Goal: Task Accomplishment & Management: Complete application form

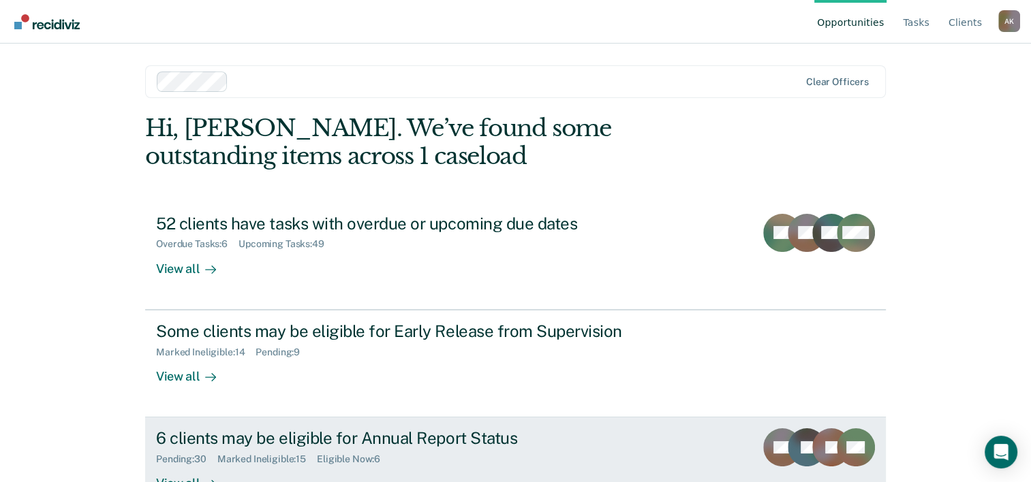
click at [239, 439] on div "6 clients may be eligible for Annual Report Status" at bounding box center [395, 439] width 478 height 20
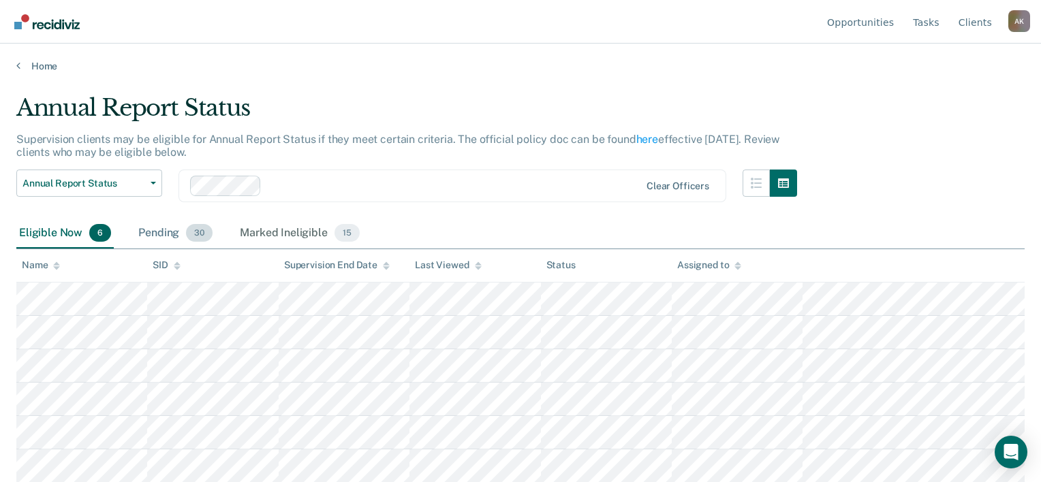
click at [155, 230] on div "Pending 30" at bounding box center [176, 234] width 80 height 30
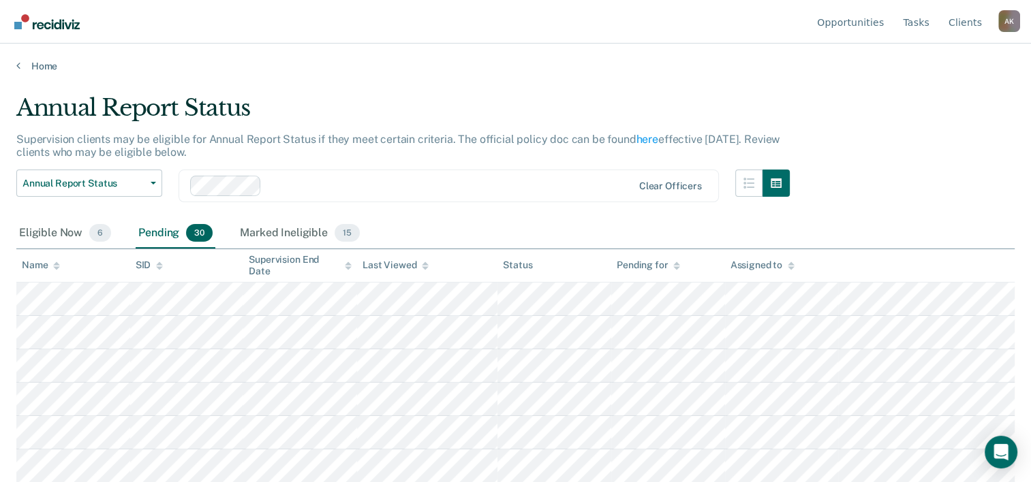
scroll to position [68, 0]
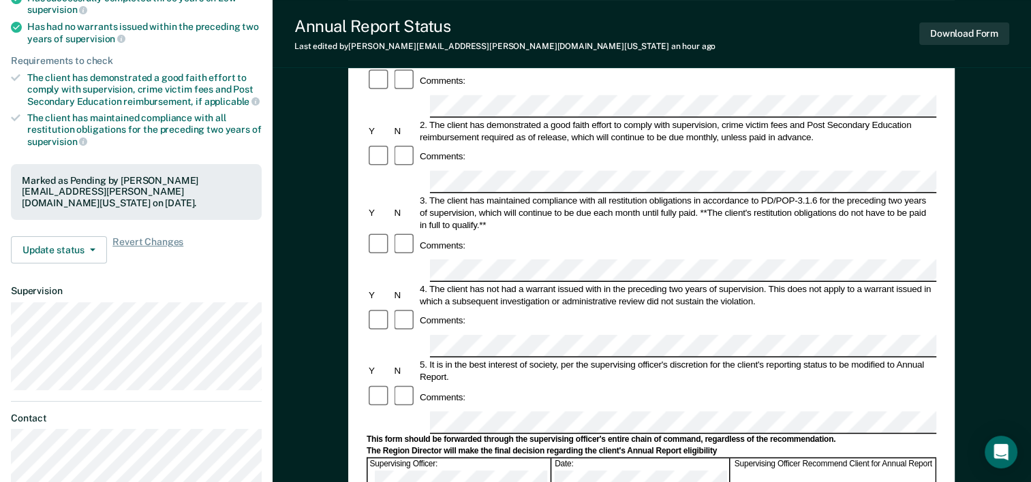
scroll to position [204, 0]
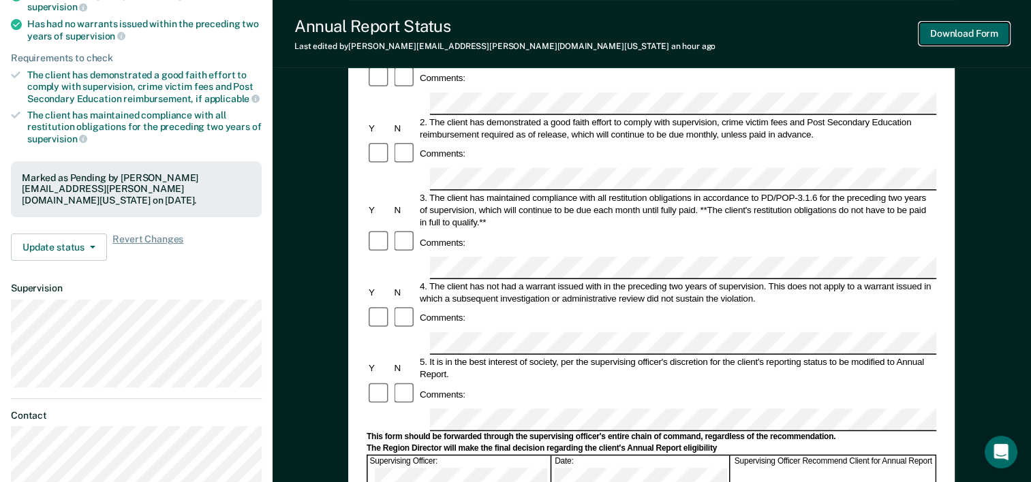
click at [975, 41] on button "Download Form" at bounding box center [964, 33] width 90 height 22
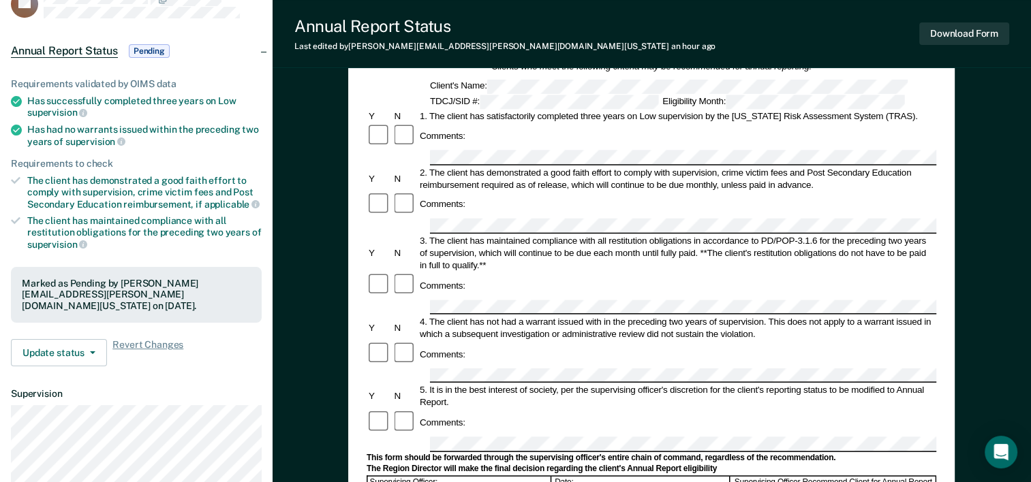
scroll to position [0, 0]
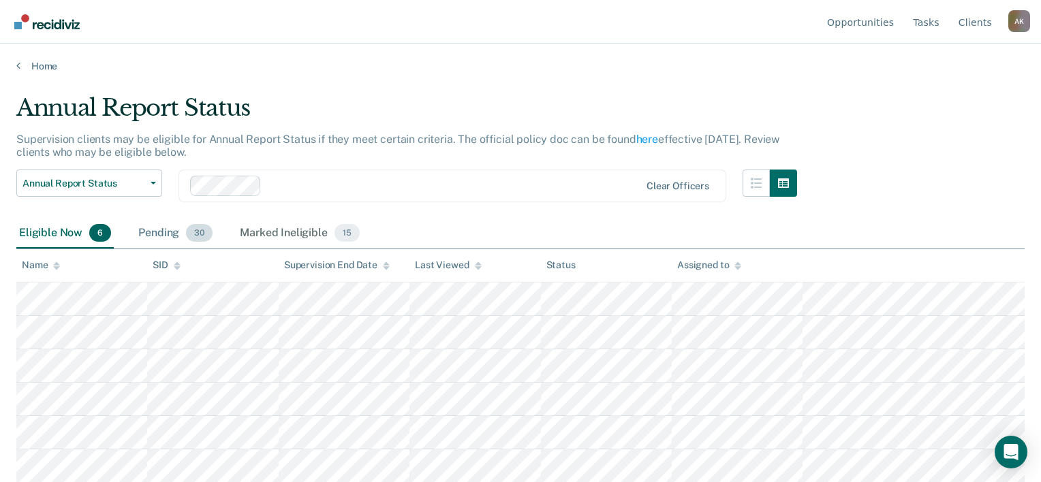
click at [156, 234] on div "Pending 30" at bounding box center [176, 234] width 80 height 30
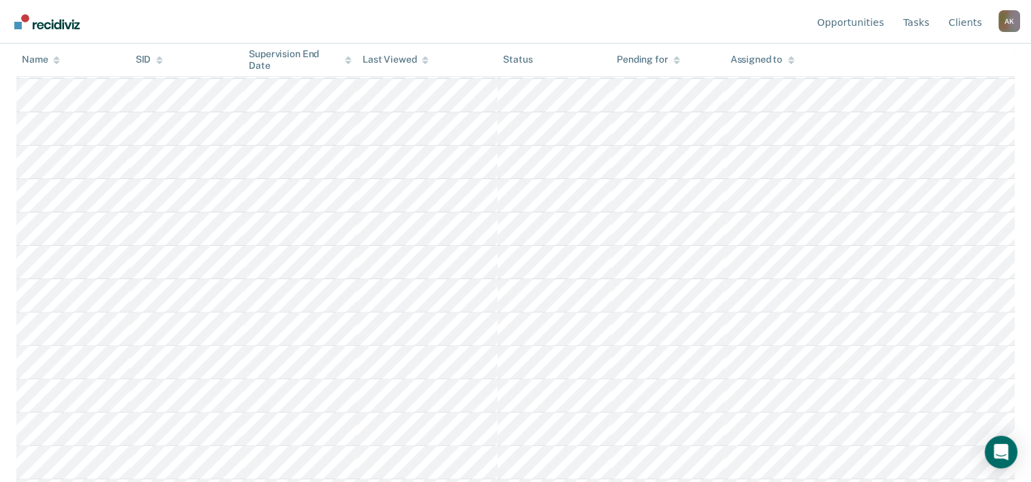
scroll to position [341, 0]
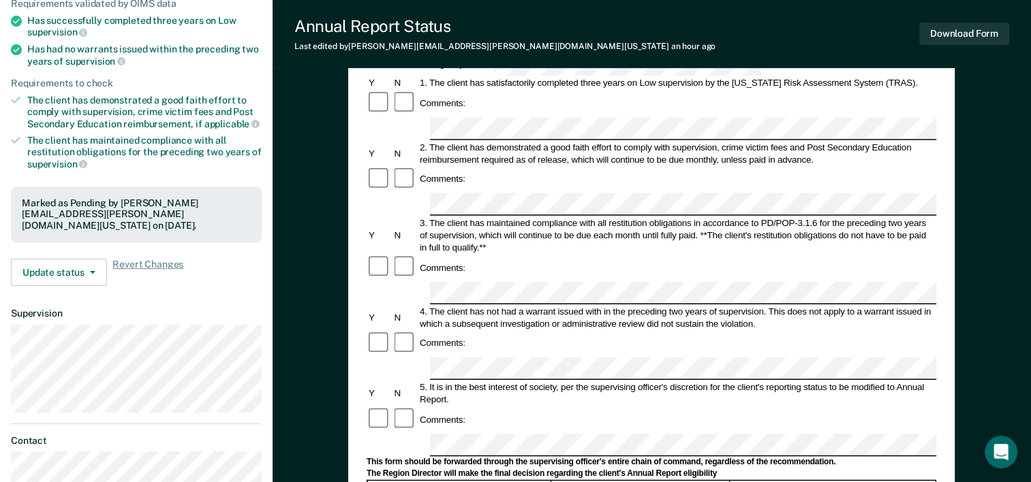
scroll to position [204, 0]
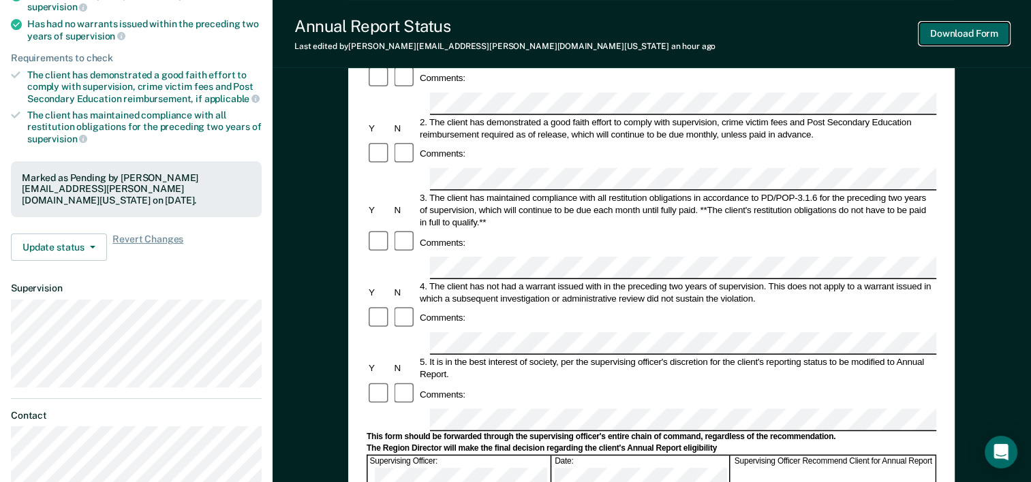
click at [961, 28] on button "Download Form" at bounding box center [964, 33] width 90 height 22
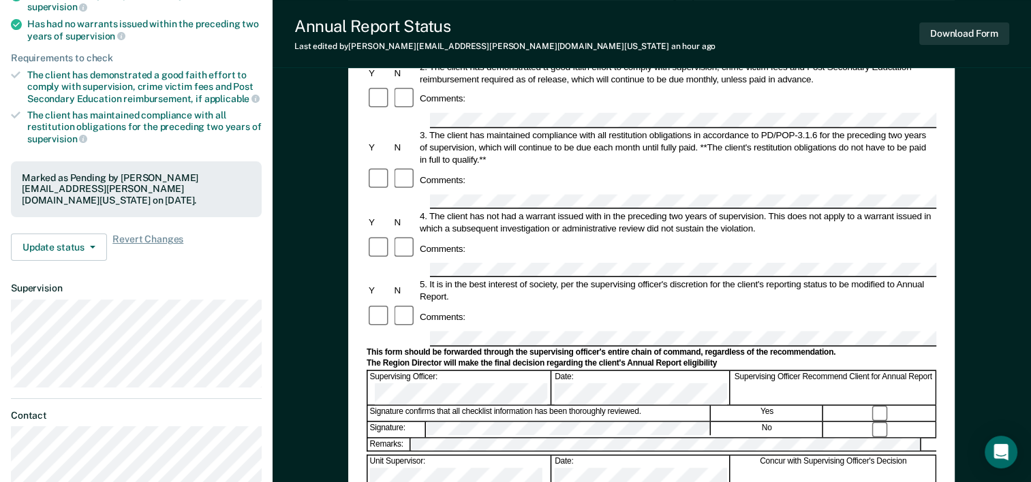
scroll to position [0, 0]
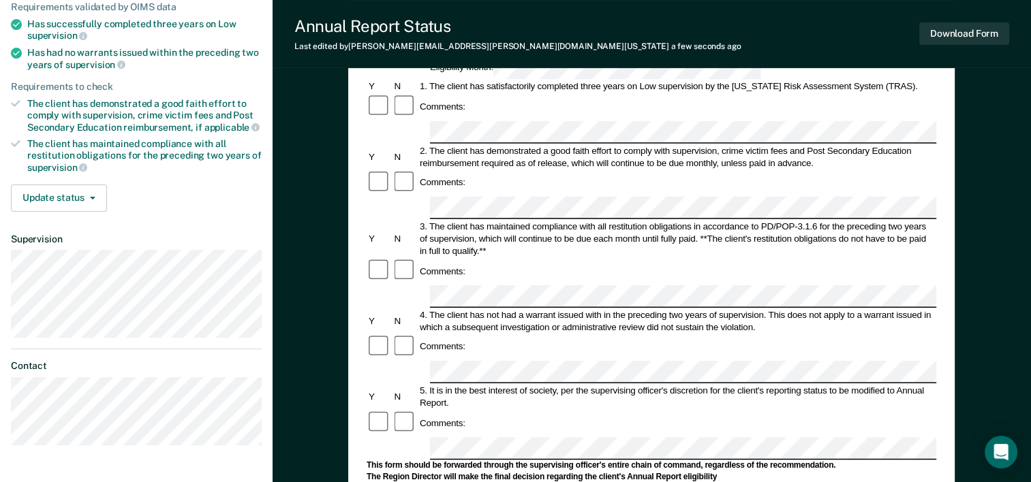
scroll to position [204, 0]
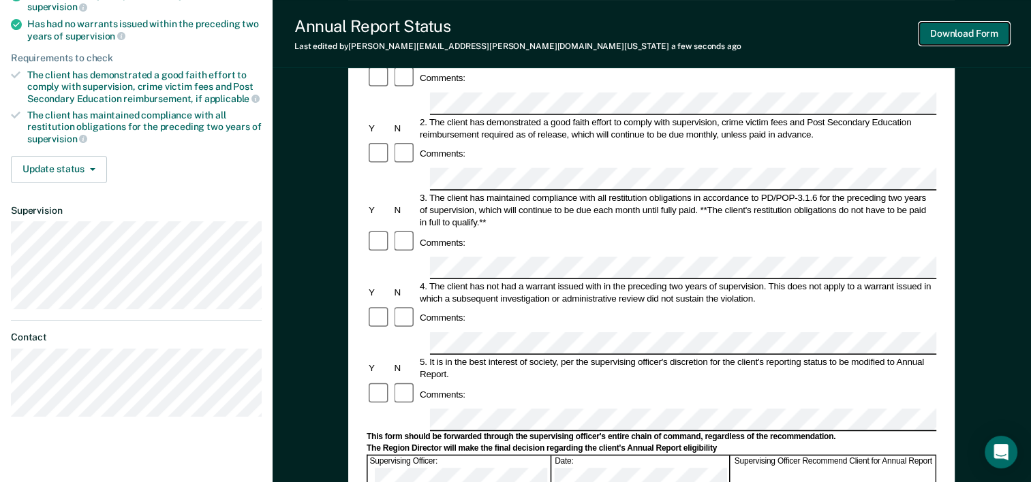
click at [950, 32] on button "Download Form" at bounding box center [964, 33] width 90 height 22
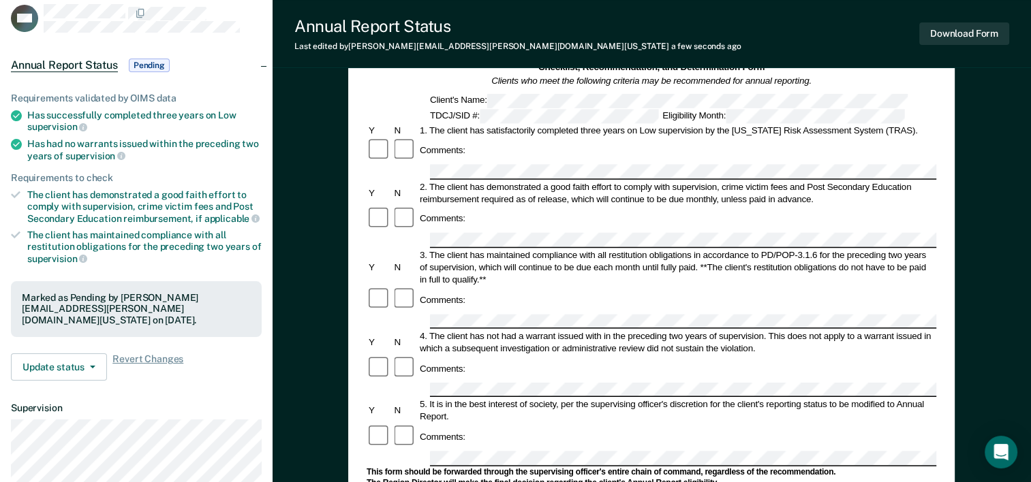
scroll to position [0, 0]
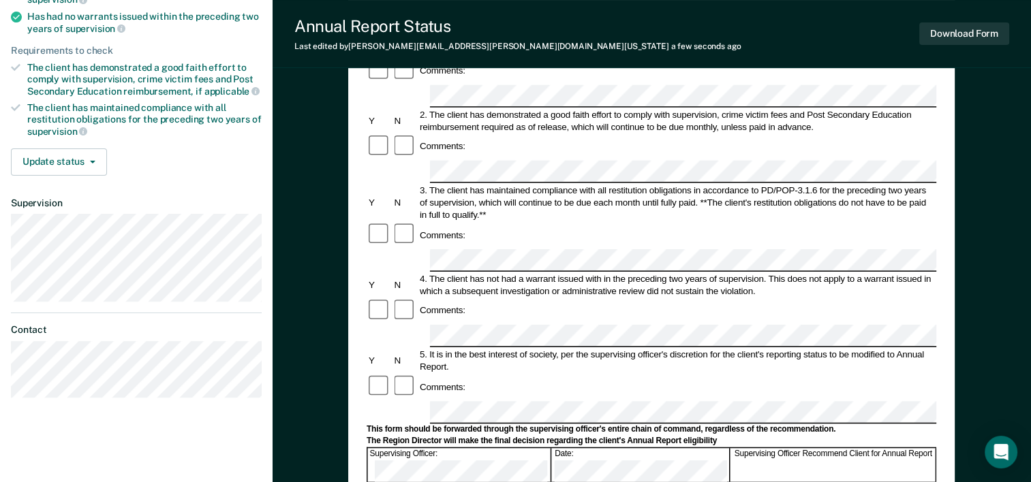
scroll to position [273, 0]
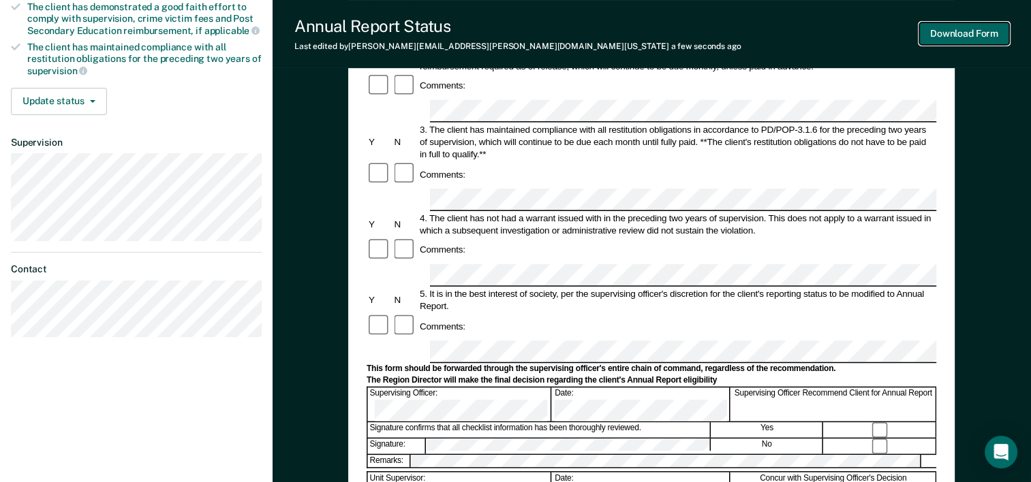
click at [959, 27] on button "Download Form" at bounding box center [964, 33] width 90 height 22
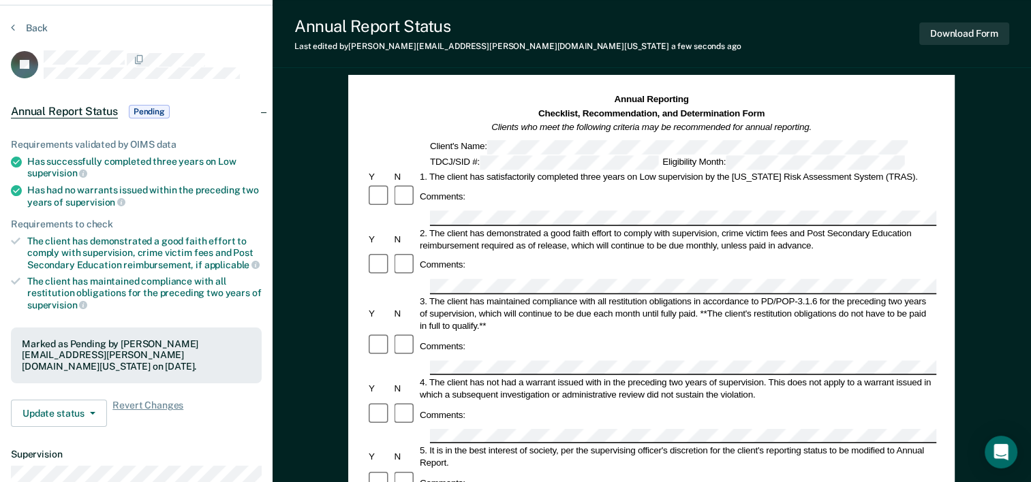
scroll to position [0, 0]
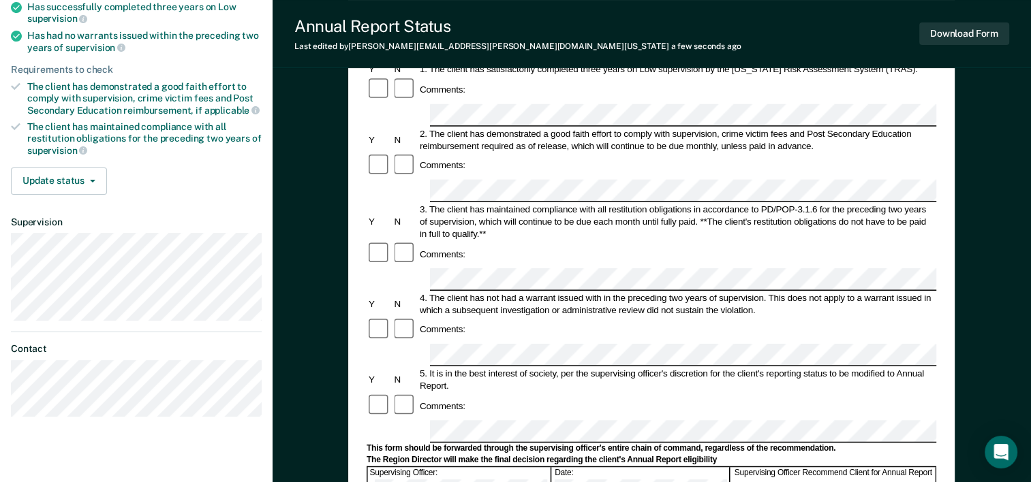
scroll to position [204, 0]
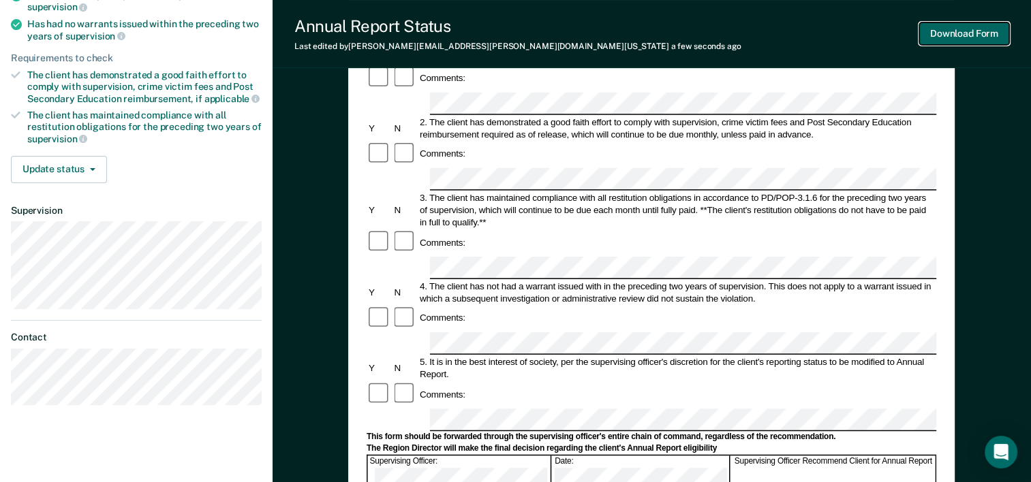
click at [936, 26] on button "Download Form" at bounding box center [964, 33] width 90 height 22
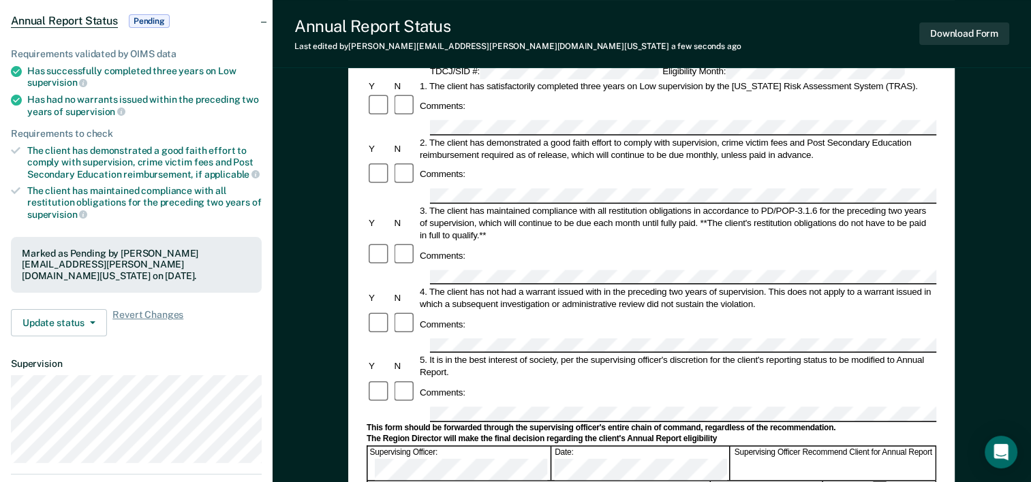
scroll to position [0, 0]
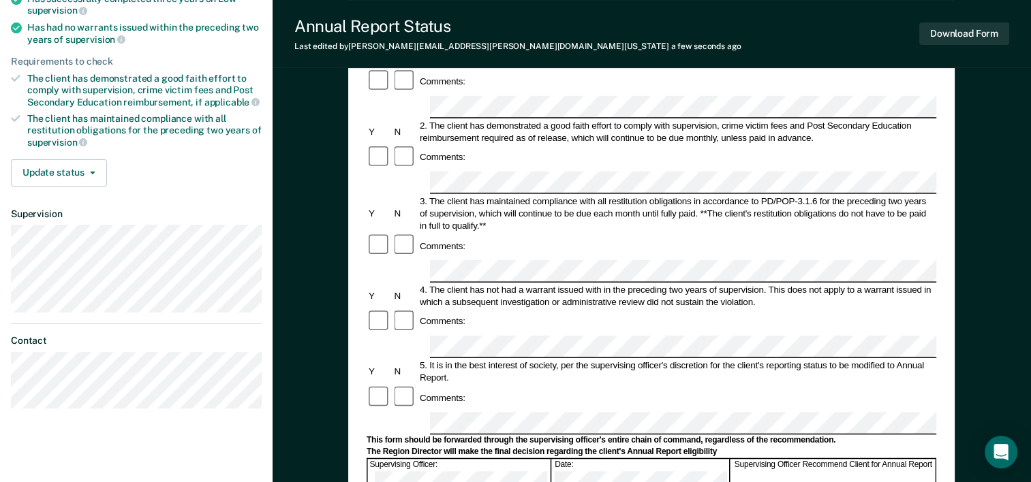
scroll to position [204, 0]
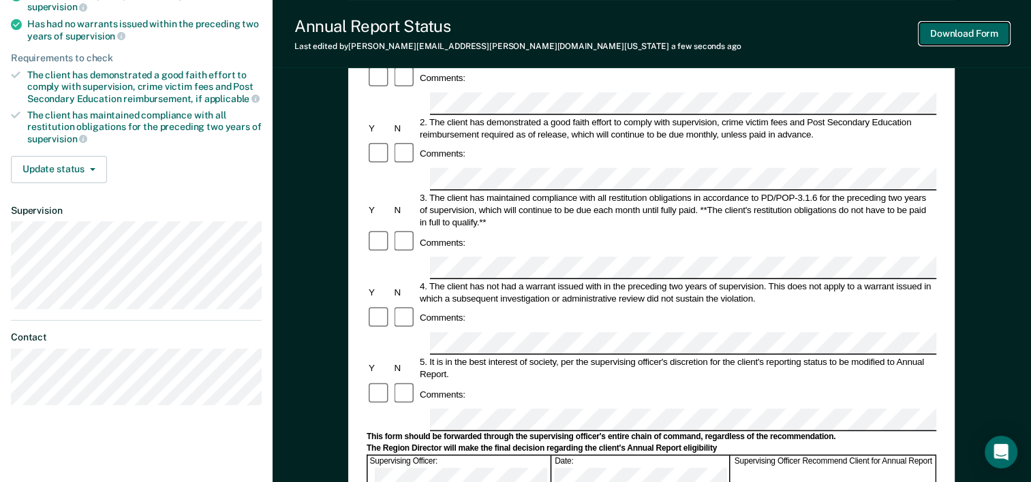
click at [968, 27] on button "Download Form" at bounding box center [964, 33] width 90 height 22
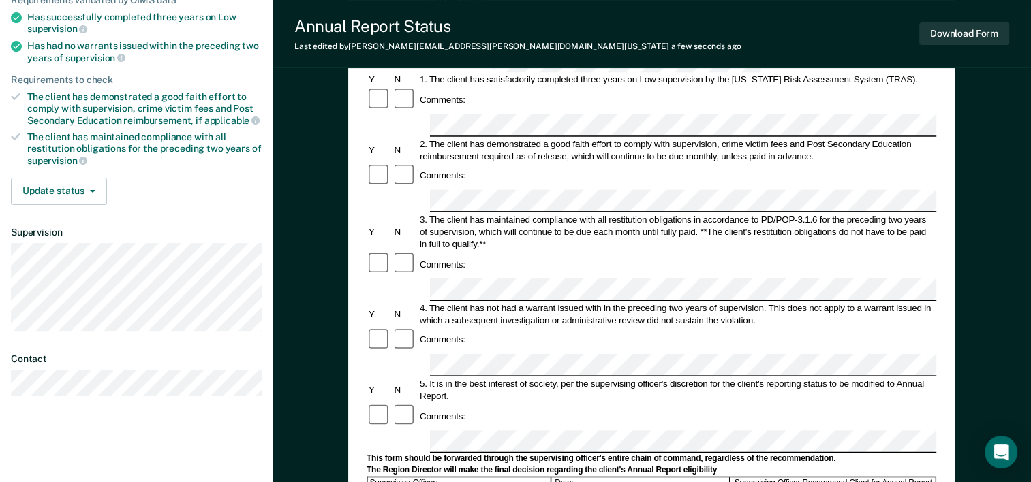
scroll to position [204, 0]
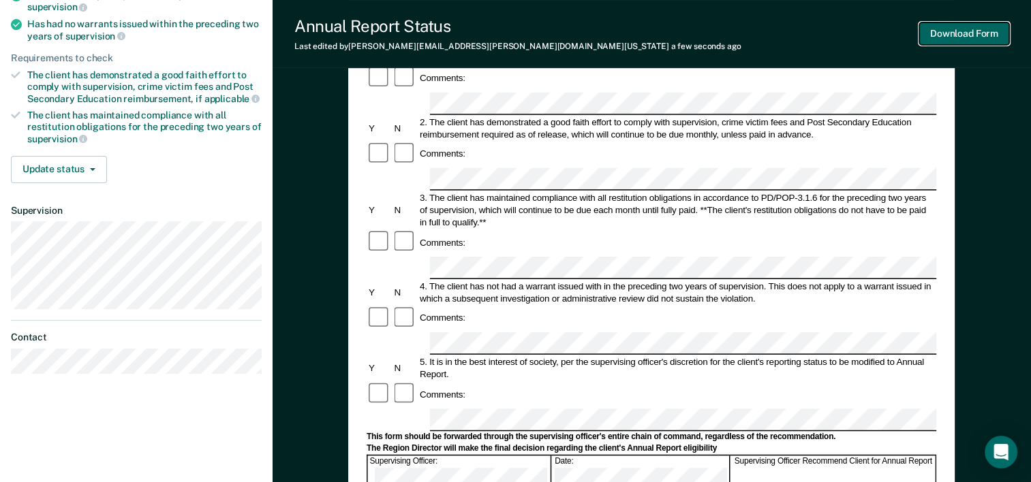
click at [948, 29] on button "Download Form" at bounding box center [964, 33] width 90 height 22
click at [945, 35] on button "Download Form" at bounding box center [964, 33] width 90 height 22
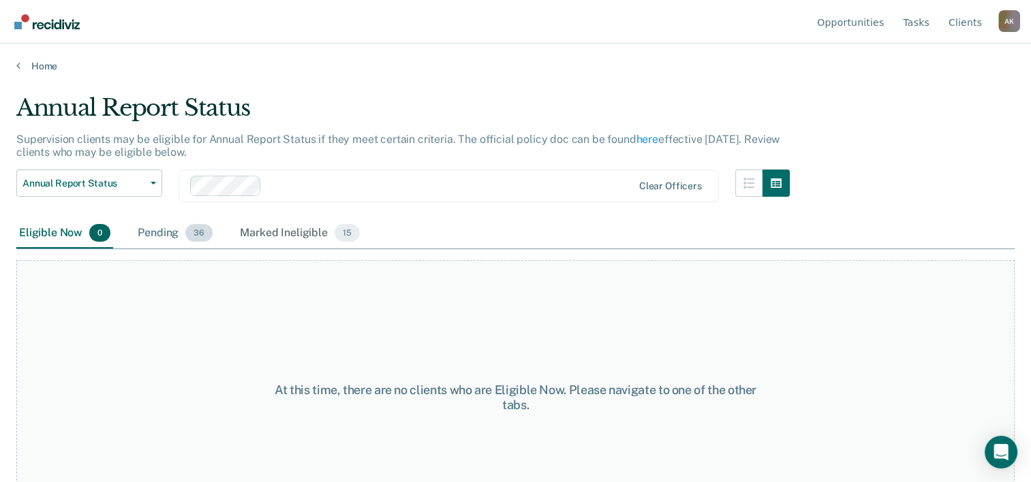
click at [185, 237] on div "Pending 36" at bounding box center [175, 234] width 80 height 30
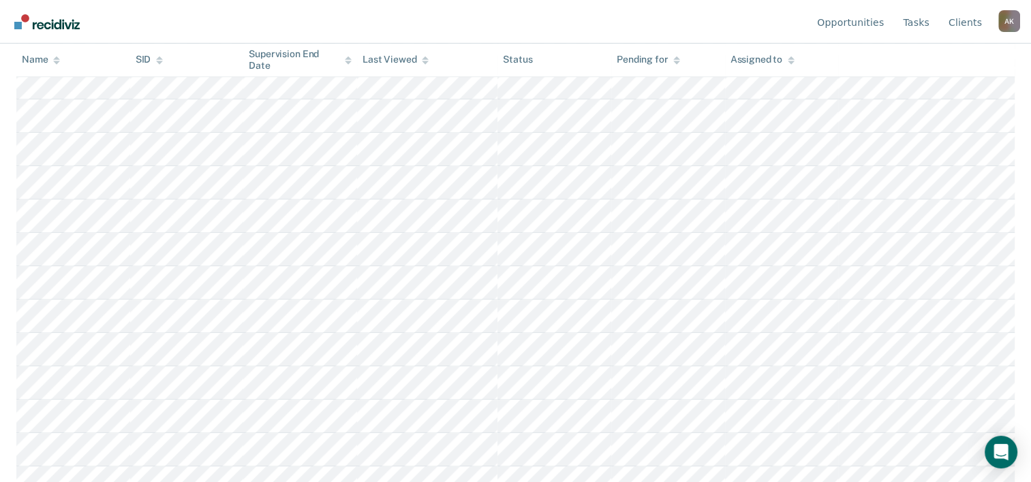
scroll to position [886, 0]
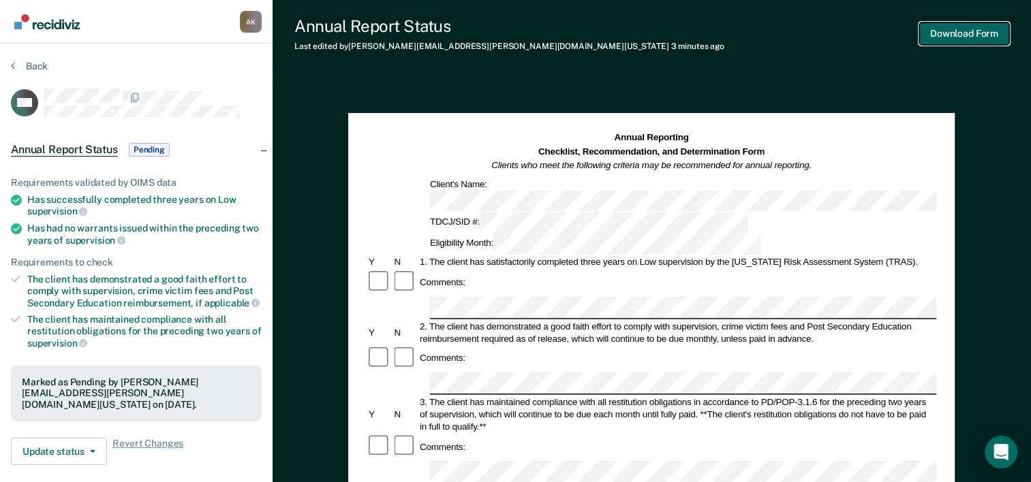
click at [948, 31] on button "Download Form" at bounding box center [964, 33] width 90 height 22
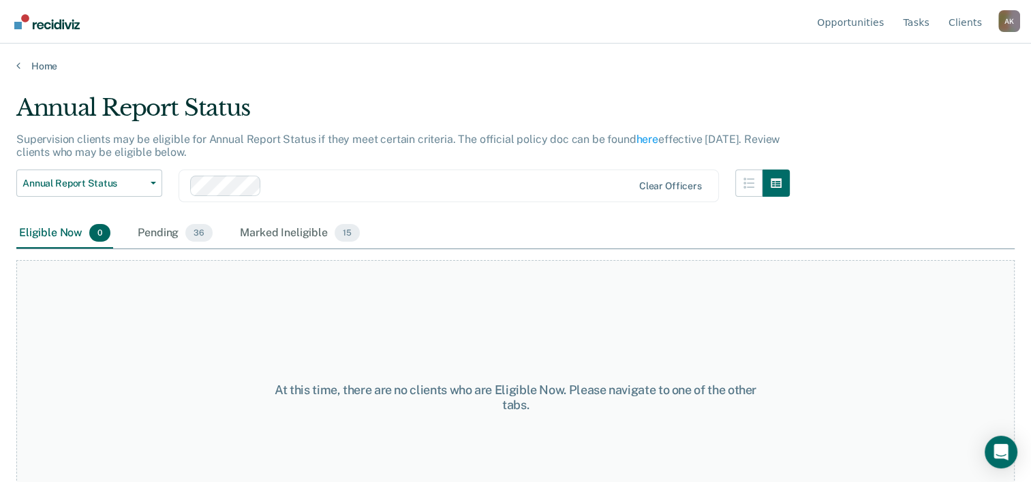
scroll to position [52, 0]
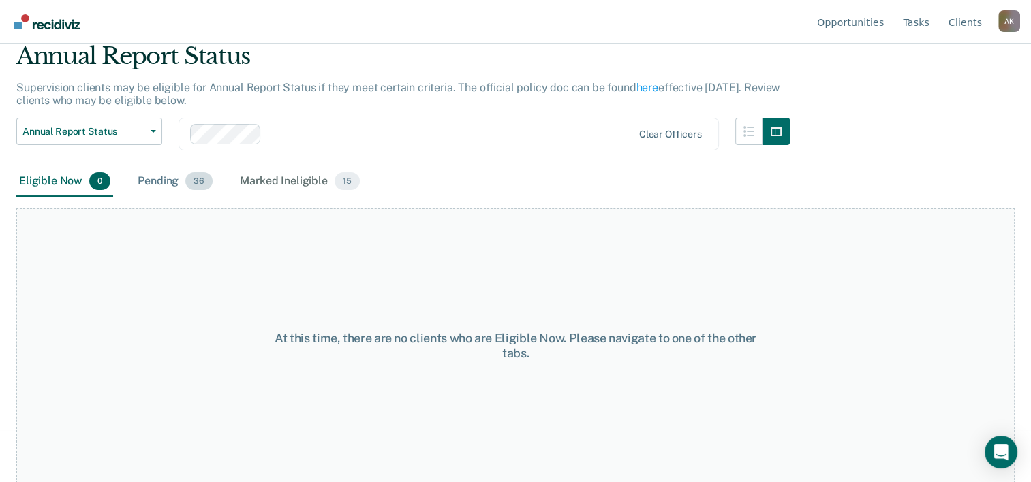
click at [156, 182] on div "Pending 36" at bounding box center [175, 182] width 80 height 30
